Goal: Task Accomplishment & Management: Manage account settings

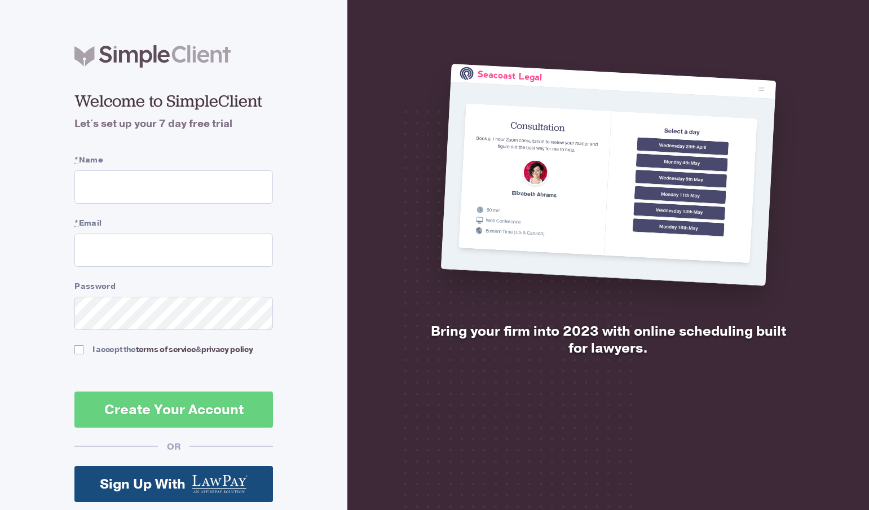
scroll to position [83, 0]
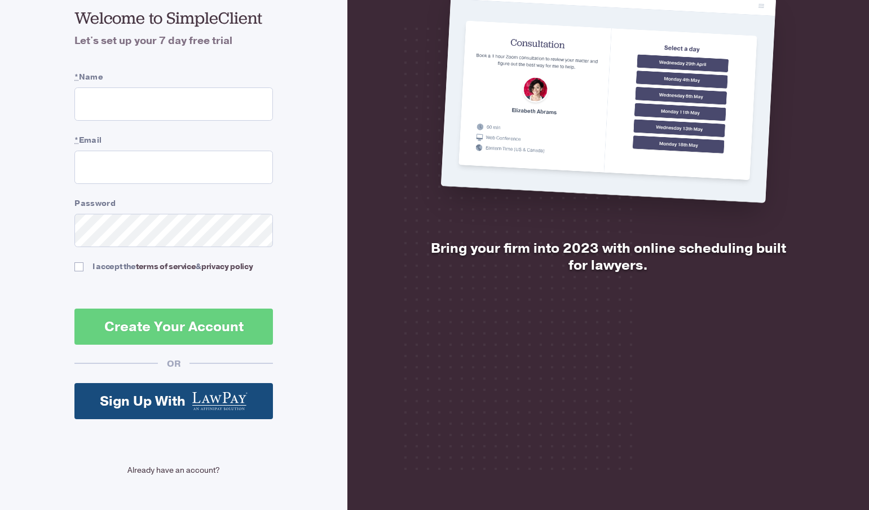
click at [161, 471] on link "Already have an account?" at bounding box center [173, 470] width 199 height 12
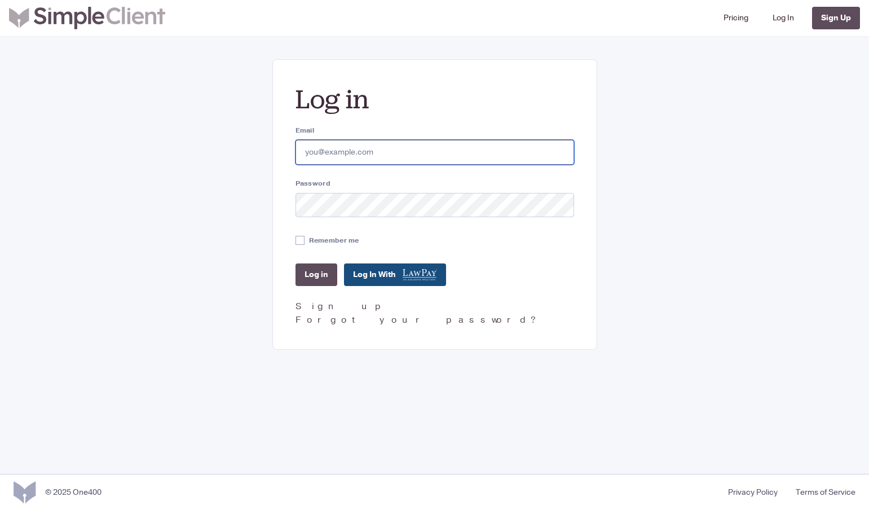
type input "fmartinez@gastelumlaw.com"
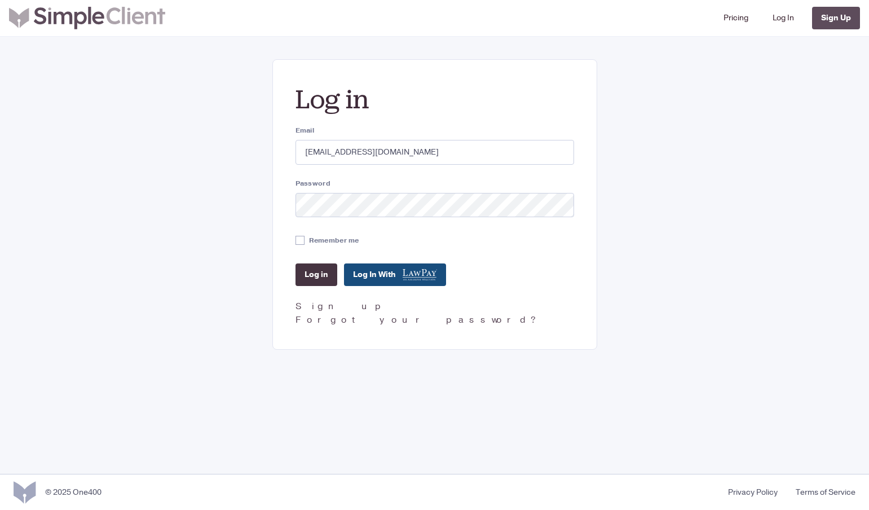
click at [319, 271] on input "Log in" at bounding box center [317, 274] width 42 height 23
